Goal: Information Seeking & Learning: Find specific fact

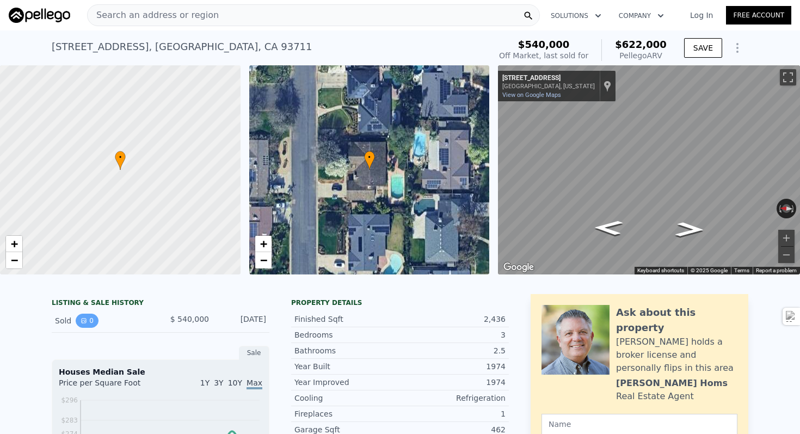
click at [91, 323] on button "0" at bounding box center [87, 321] width 23 height 14
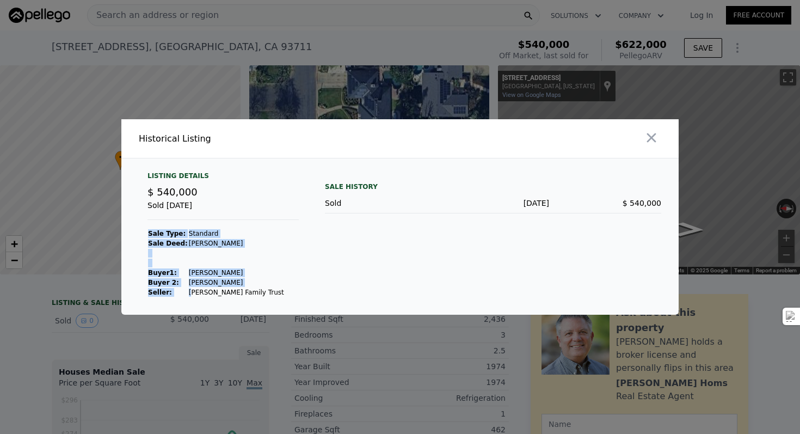
drag, startPoint x: 259, startPoint y: 292, endPoint x: 187, endPoint y: 289, distance: 72.5
click at [187, 289] on div "Listing Details $ 540,000 Sold [DATE] Sale Type: Standard Sale Deed: [PERSON_NA…" at bounding box center [223, 234] width 169 height 126
click at [188, 289] on td "[PERSON_NAME] Family Trust" at bounding box center [236, 292] width 96 height 10
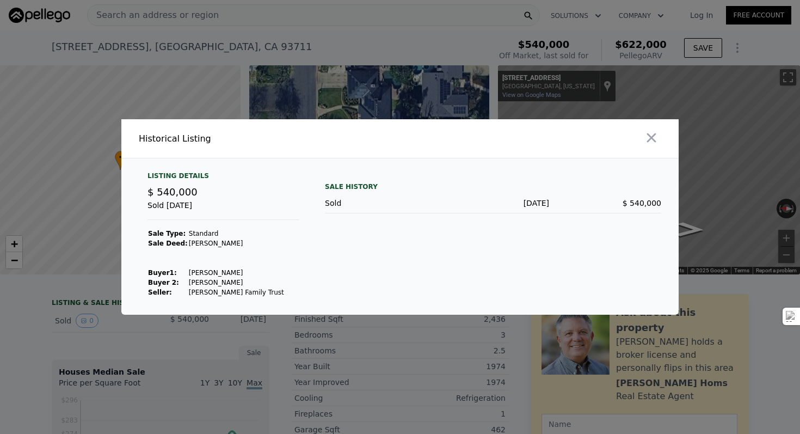
drag, startPoint x: 277, startPoint y: 298, endPoint x: 271, endPoint y: 291, distance: 9.2
click at [271, 291] on div "Listing Details $ 540,000 Sold [DATE] Sale Type: Standard Sale Deed: [PERSON_NA…" at bounding box center [399, 242] width 557 height 143
click at [271, 291] on div "Listing Details $ 540,000 Sold [DATE] Sale Type: Standard Sale Deed: [PERSON_NA…" at bounding box center [223, 234] width 169 height 126
click at [652, 136] on icon "button" at bounding box center [651, 137] width 15 height 15
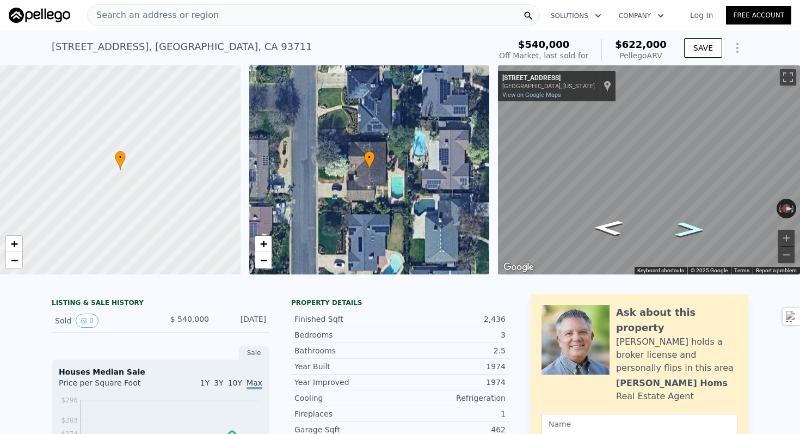
click at [690, 228] on icon "Go South, N Briarwood Ave" at bounding box center [690, 230] width 53 height 22
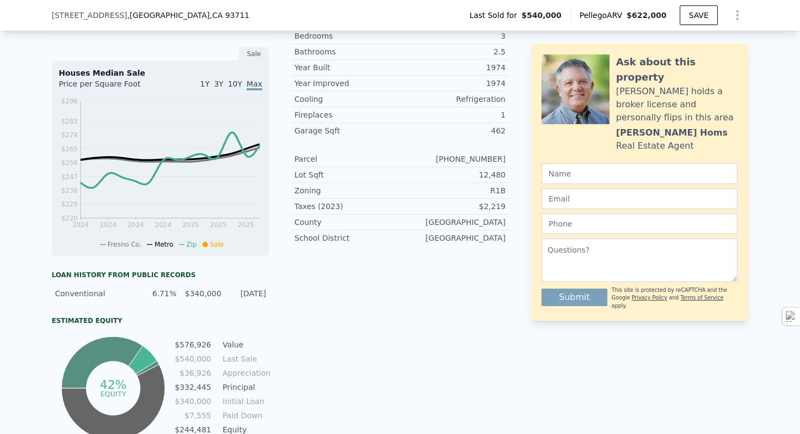
scroll to position [262, 0]
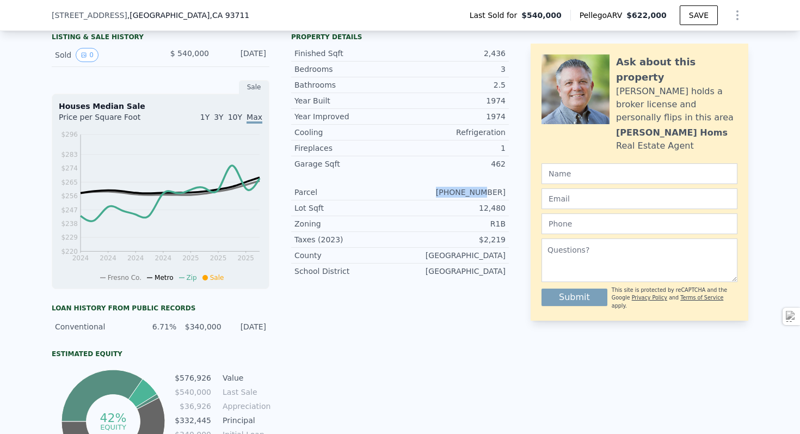
drag, startPoint x: 459, startPoint y: 194, endPoint x: 513, endPoint y: 192, distance: 54.5
click at [513, 192] on div "LISTING & SALE HISTORY Sold 0 $ 540,000 [DATE] Sale Houses Median Sale Price pe…" at bounding box center [400, 252] width 697 height 448
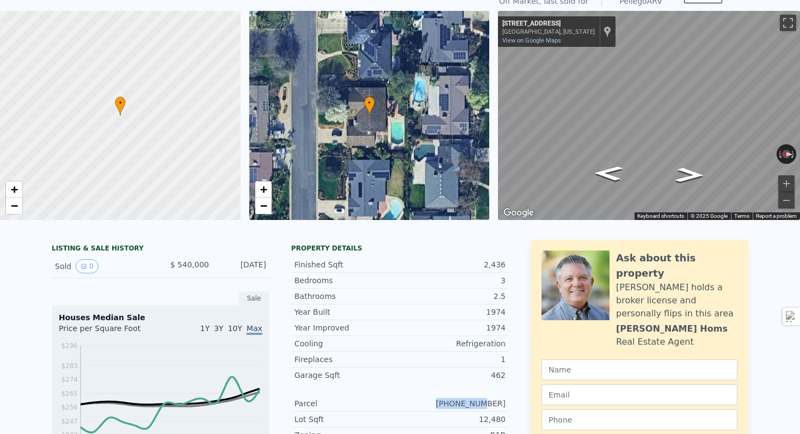
scroll to position [0, 0]
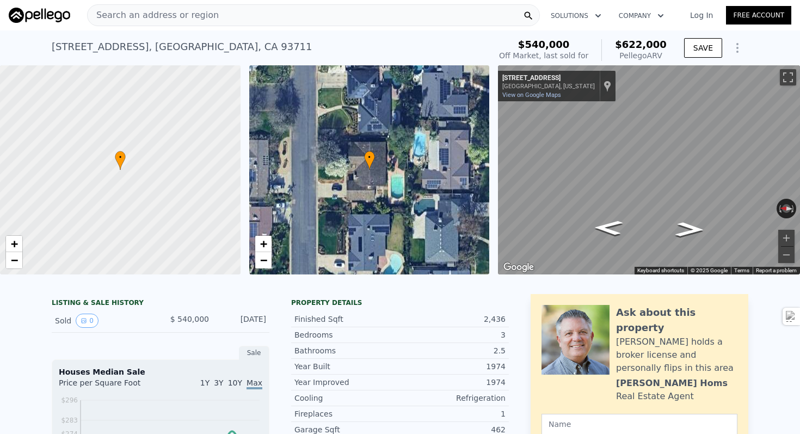
click at [732, 43] on icon "Show Options" at bounding box center [737, 47] width 13 height 13
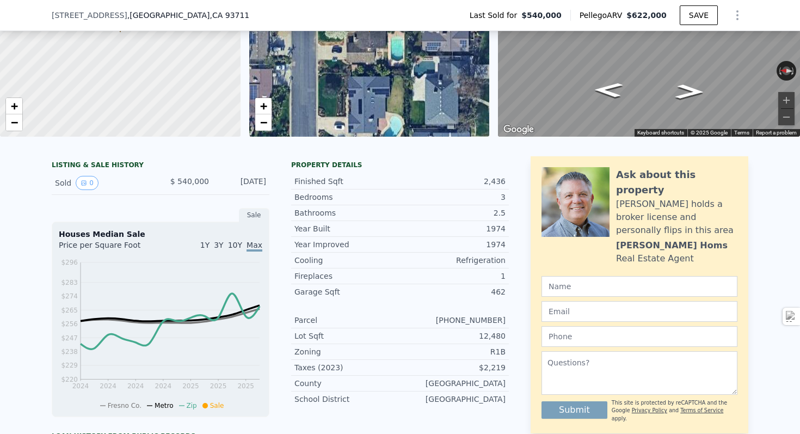
click at [404, 284] on div "Garage Sqft 462" at bounding box center [400, 291] width 218 height 15
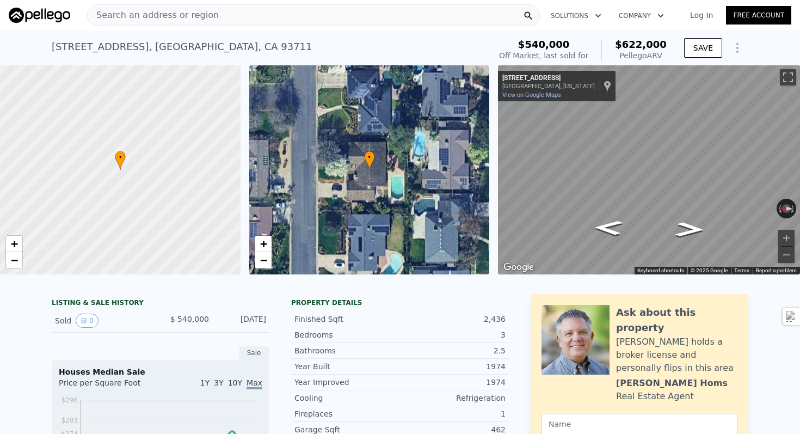
scroll to position [1, 0]
click at [98, 303] on div "LISTING & SALE HISTORY" at bounding box center [161, 303] width 218 height 11
click at [85, 323] on button "0" at bounding box center [87, 320] width 23 height 14
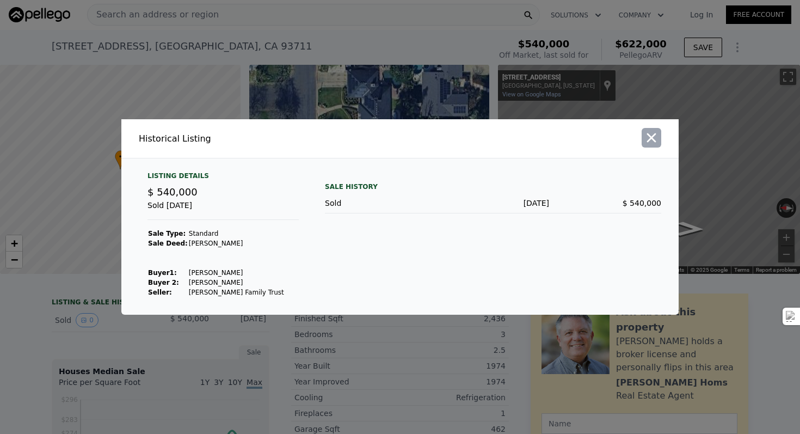
click at [657, 142] on icon "button" at bounding box center [651, 137] width 15 height 15
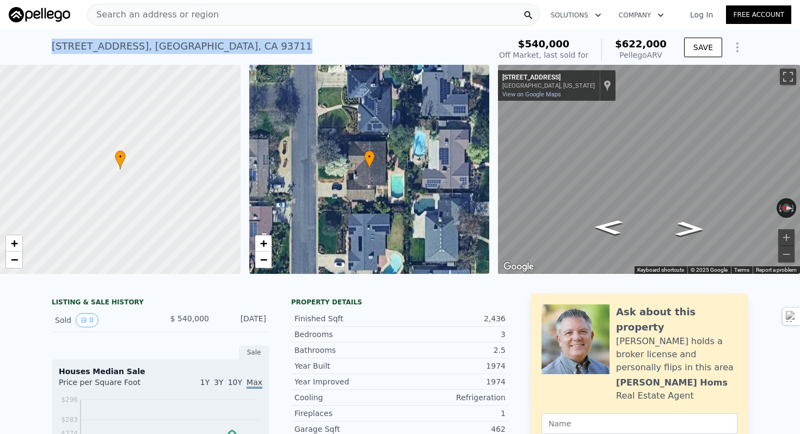
drag, startPoint x: 48, startPoint y: 48, endPoint x: 280, endPoint y: 52, distance: 231.4
click at [280, 52] on div "[STREET_ADDRESS] Sold [DATE] for $540k (~ARV $622k ) $540,000 Off Market, last …" at bounding box center [400, 47] width 800 height 35
copy div "[STREET_ADDRESS]"
